Goal: Task Accomplishment & Management: Manage account settings

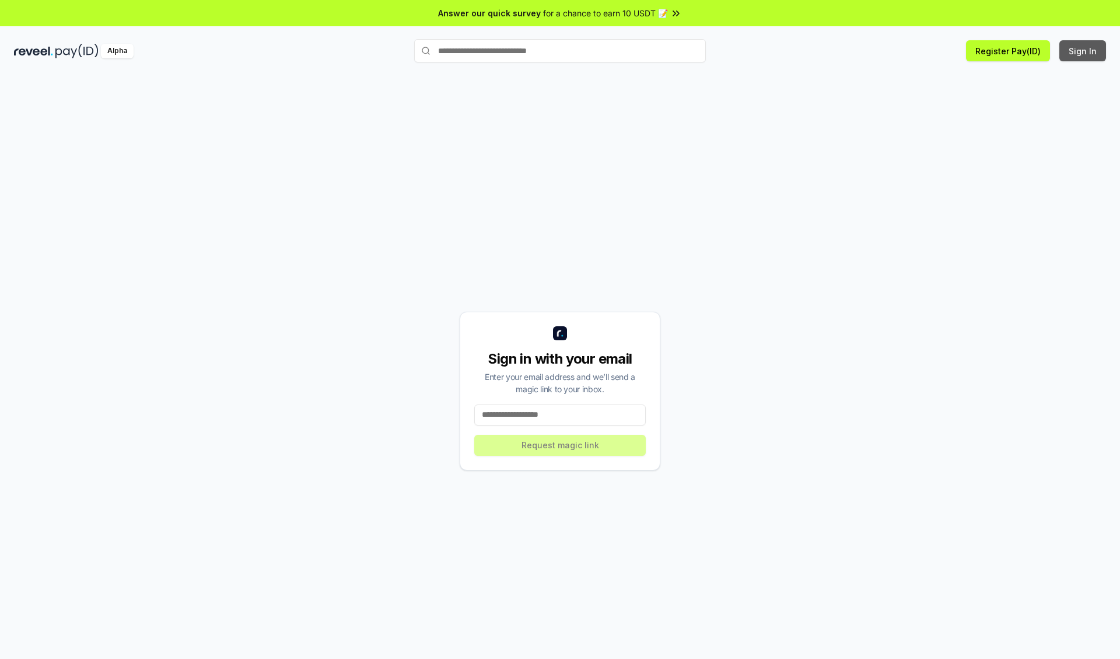
click at [1084, 51] on button "Sign In" at bounding box center [1083, 50] width 47 height 21
type input "**********"
click at [560, 445] on button "Request magic link" at bounding box center [560, 445] width 172 height 21
